Goal: Browse casually: Explore the website without a specific task or goal

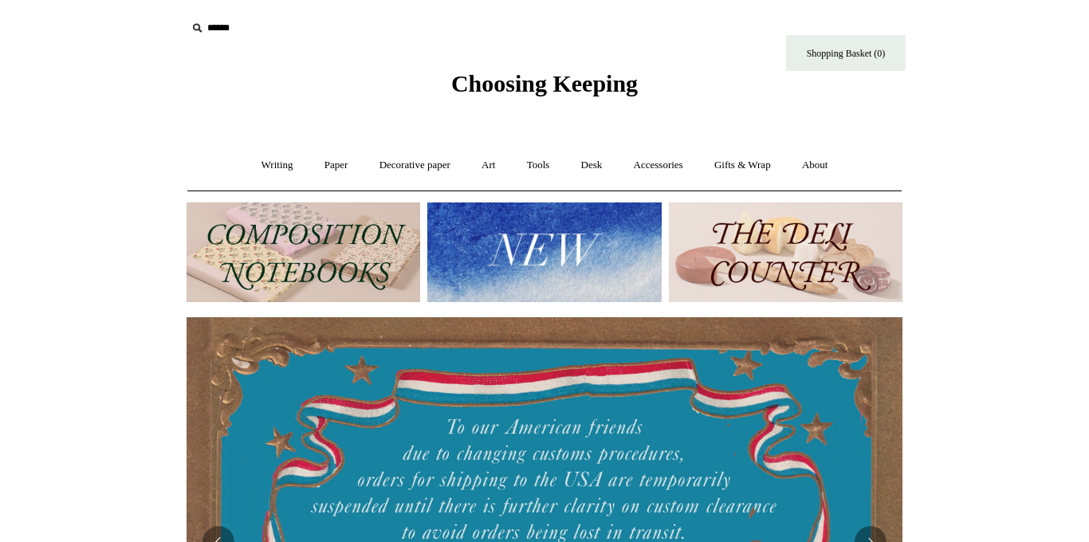
click at [351, 242] on img at bounding box center [304, 252] width 234 height 100
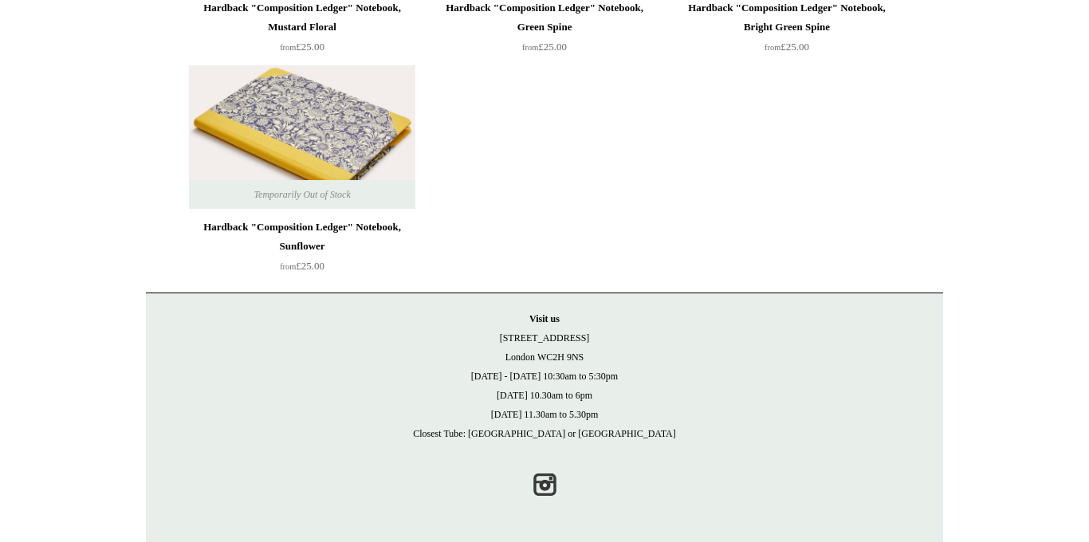
scroll to position [4744, 0]
click at [548, 485] on link "Instagram" at bounding box center [544, 485] width 35 height 35
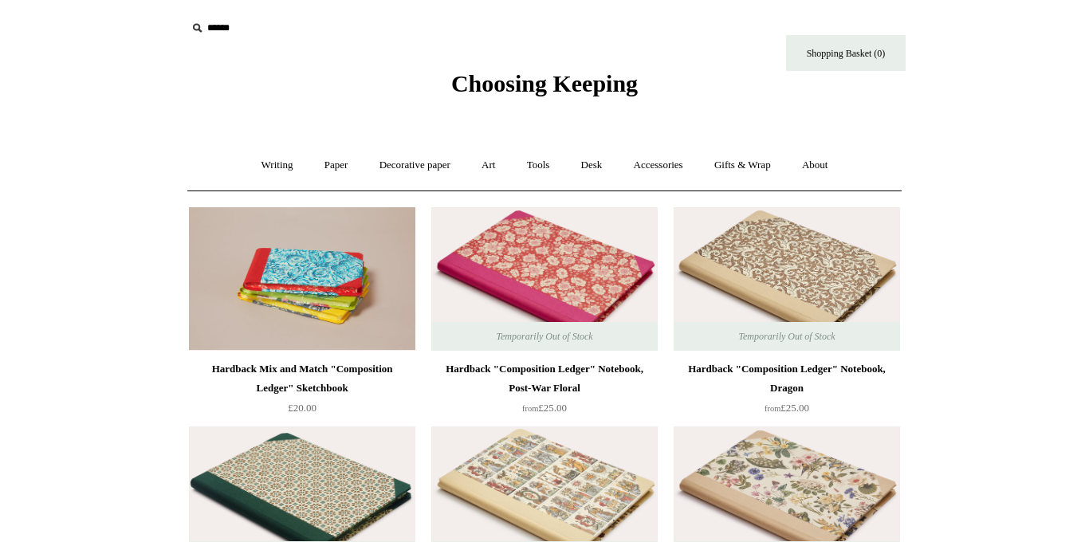
scroll to position [0, 0]
click at [824, 257] on img at bounding box center [786, 278] width 226 height 143
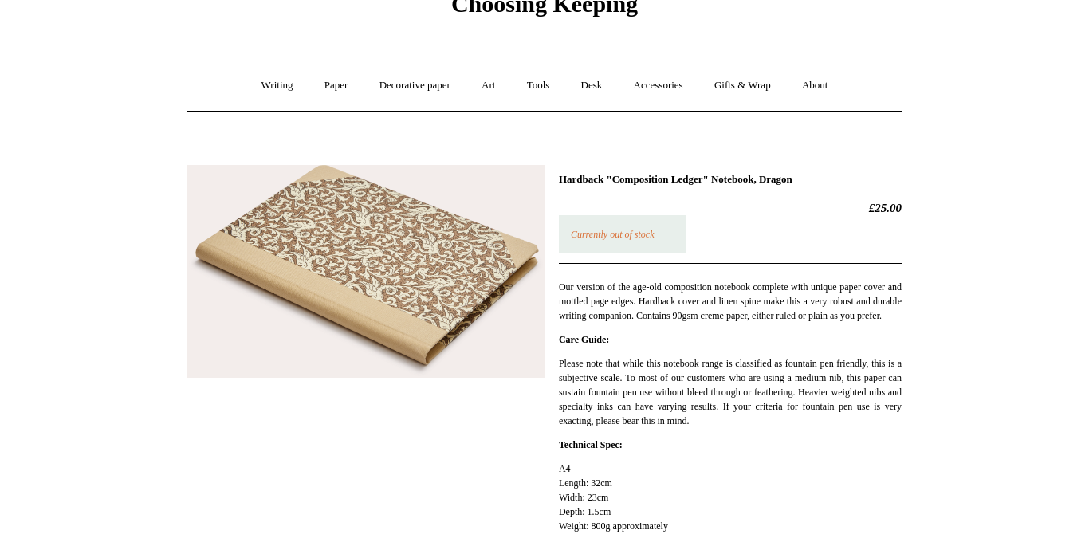
scroll to position [147, 0]
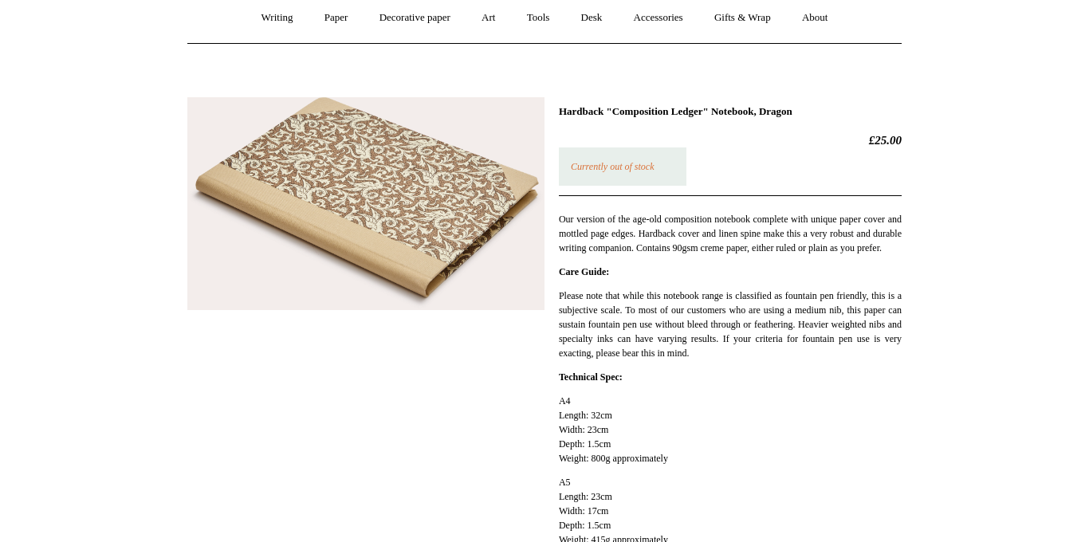
click at [398, 233] on img at bounding box center [365, 204] width 357 height 214
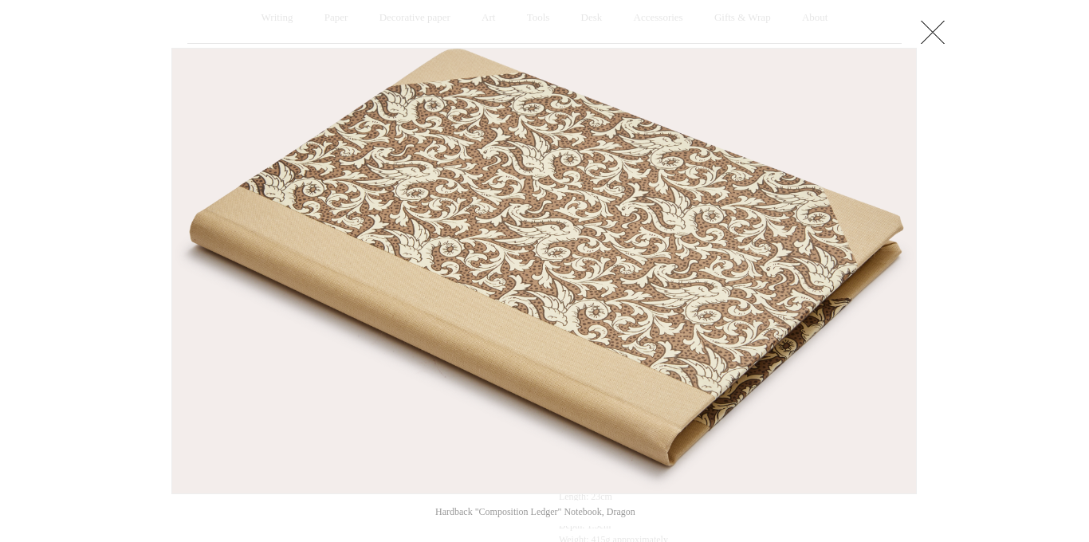
click at [933, 26] on link at bounding box center [933, 32] width 32 height 32
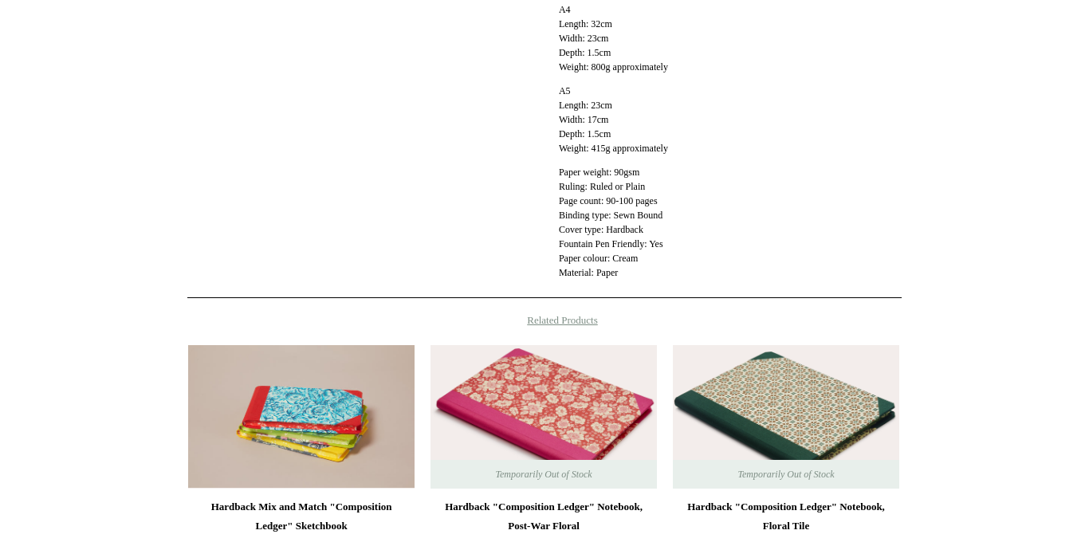
scroll to position [619, 0]
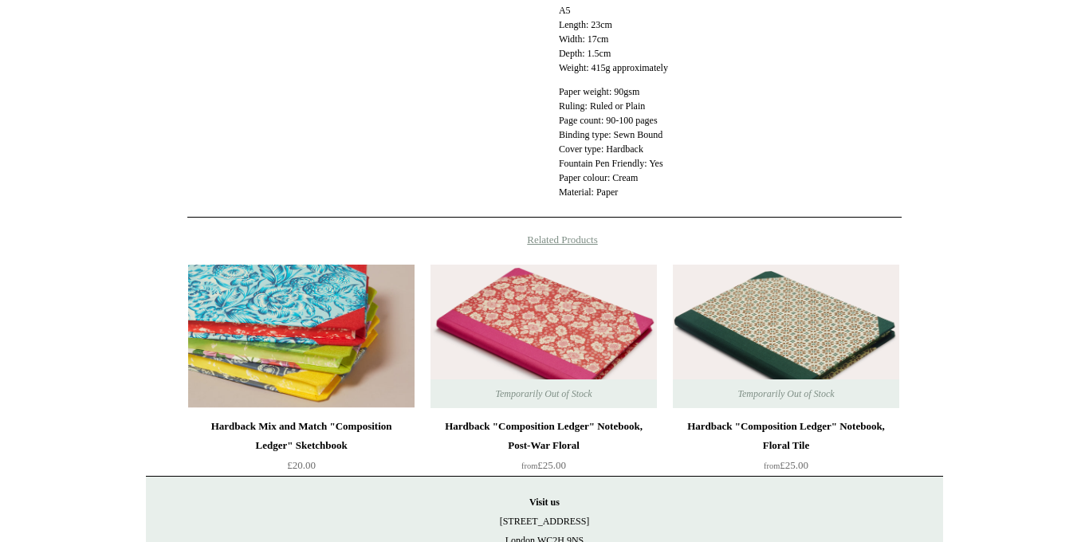
click at [329, 328] on img at bounding box center [301, 336] width 226 height 143
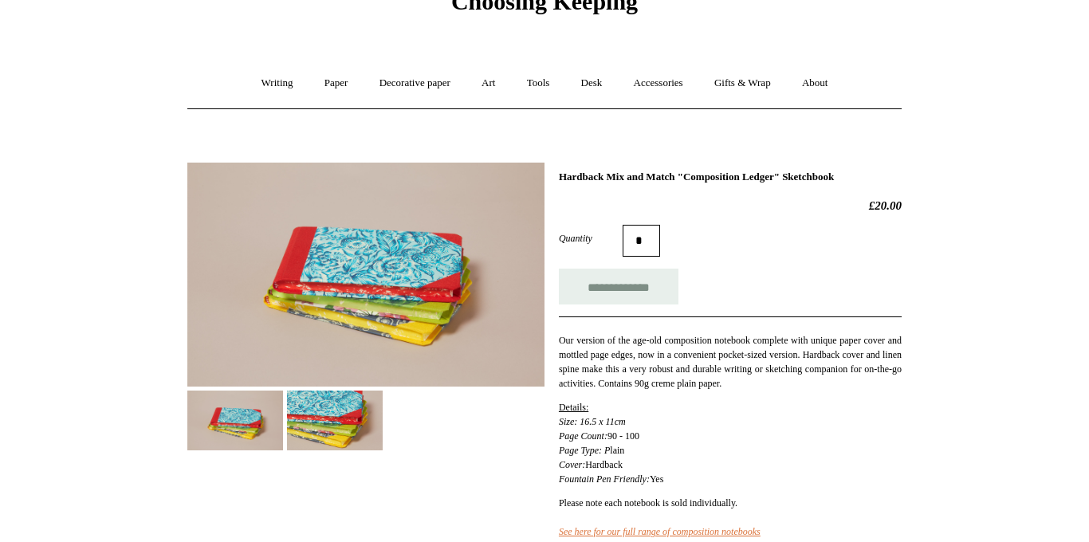
scroll to position [141, 0]
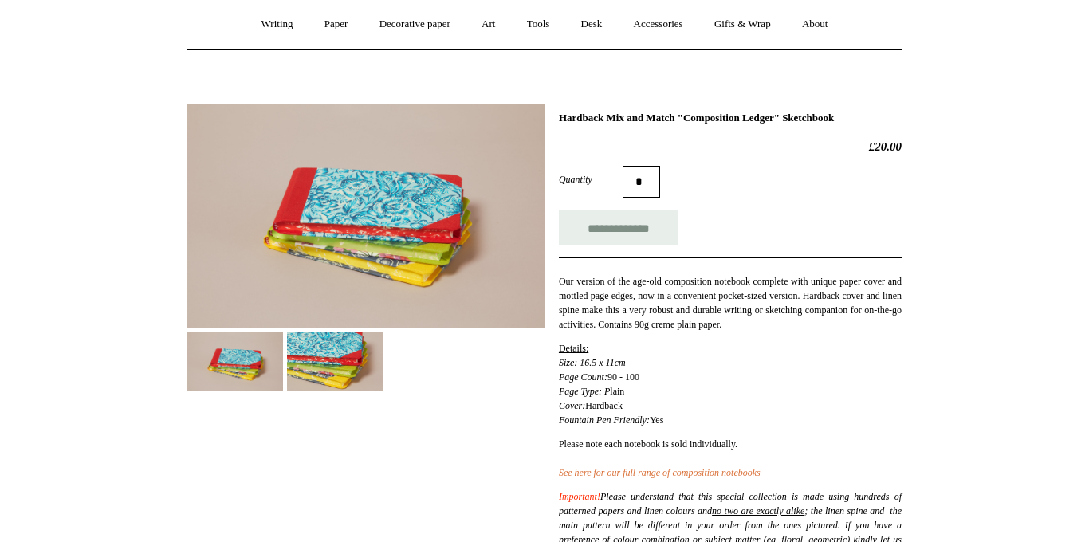
click at [376, 229] on img at bounding box center [365, 216] width 357 height 224
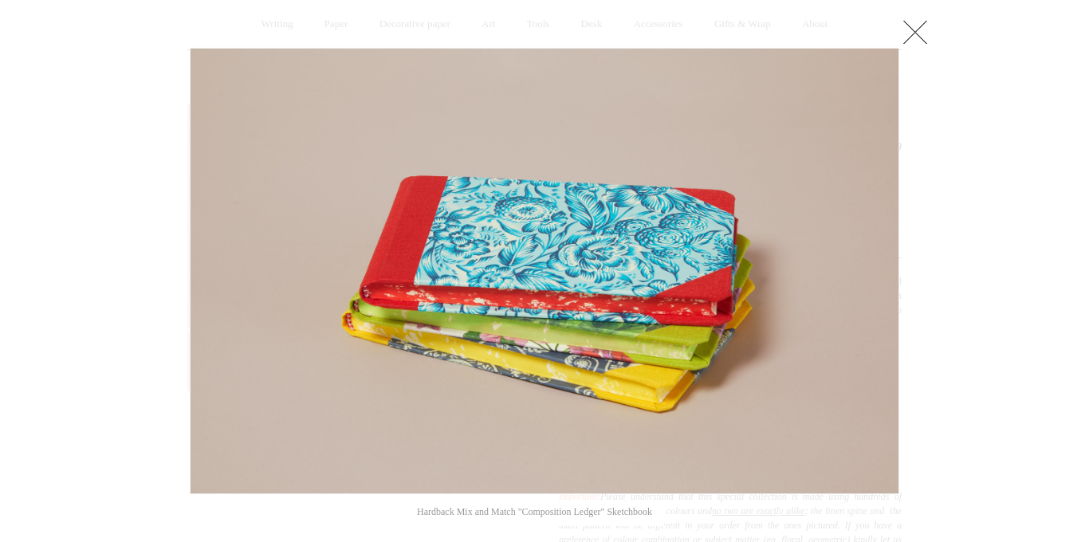
click at [914, 33] on link at bounding box center [915, 32] width 32 height 32
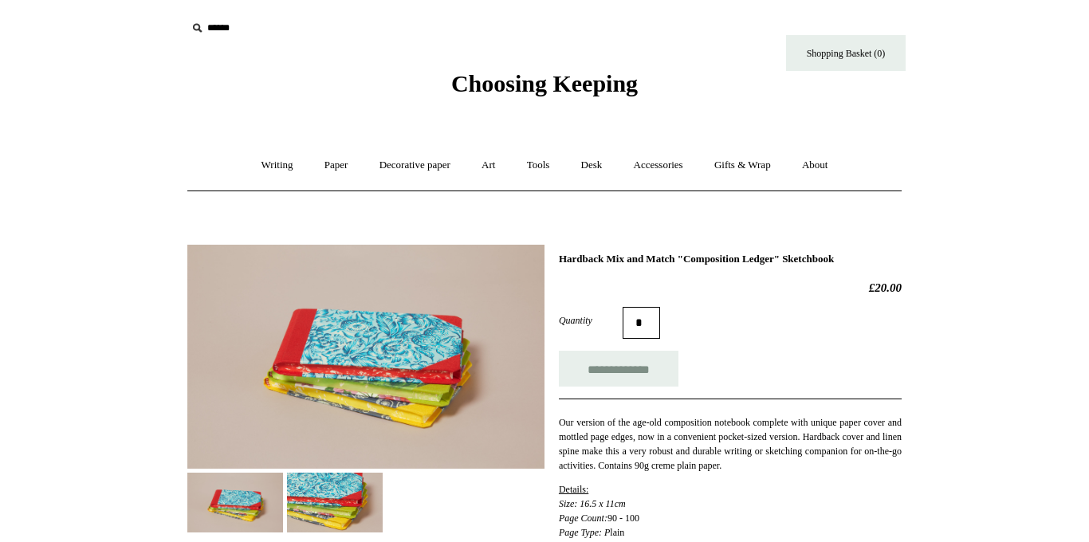
scroll to position [0, 0]
